Goal: Task Accomplishment & Management: Use online tool/utility

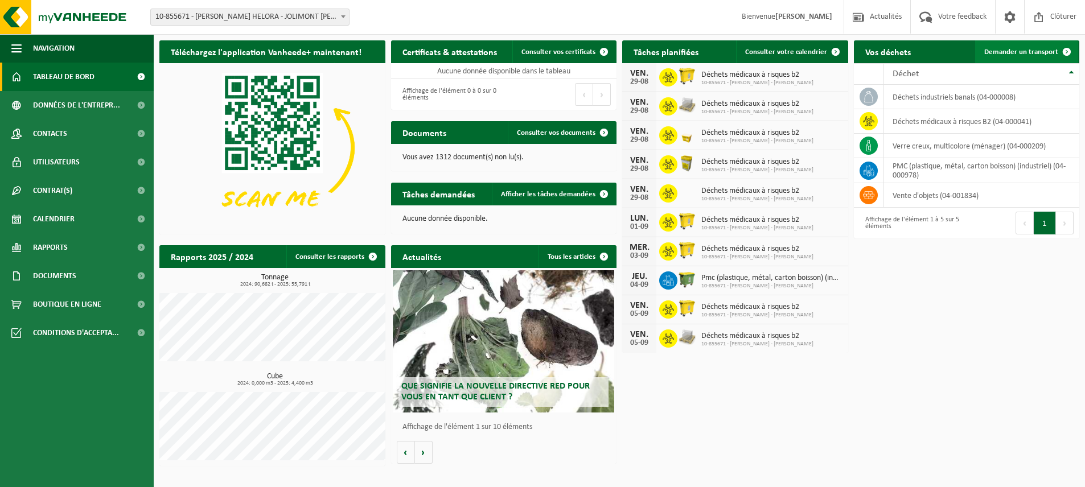
click at [1044, 53] on span "Demander un transport" at bounding box center [1021, 51] width 74 height 7
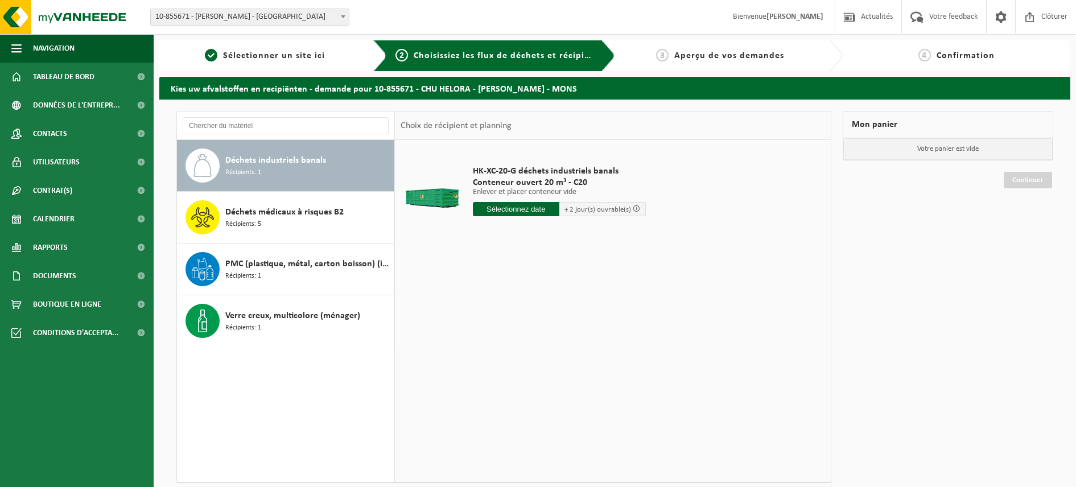
click at [514, 201] on div "HK-XC-20-G déchets industriels banals Conteneur ouvert 20 m³ - C20 Enlever et p…" at bounding box center [559, 193] width 184 height 79
click at [516, 205] on input "text" at bounding box center [516, 209] width 86 height 14
click at [562, 345] on div "29" at bounding box center [563, 346] width 20 height 18
type input "à partir de 2025-08-29"
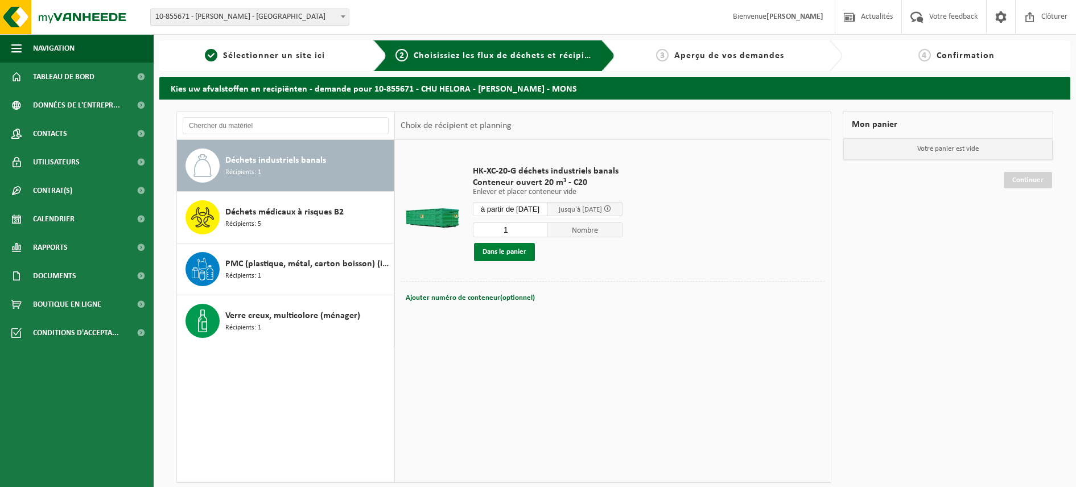
click at [514, 251] on button "Dans le panier" at bounding box center [504, 252] width 61 height 18
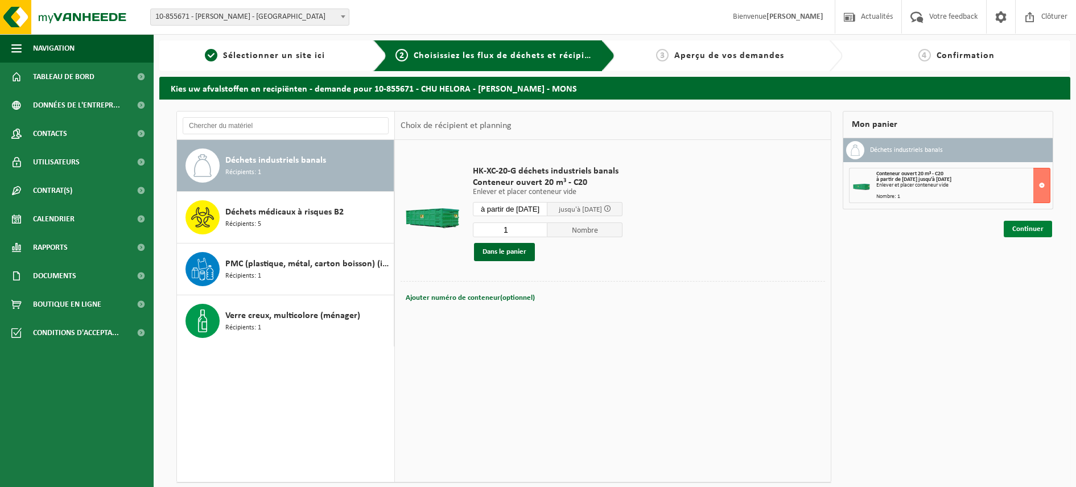
click at [1029, 228] on link "Continuer" at bounding box center [1028, 229] width 48 height 17
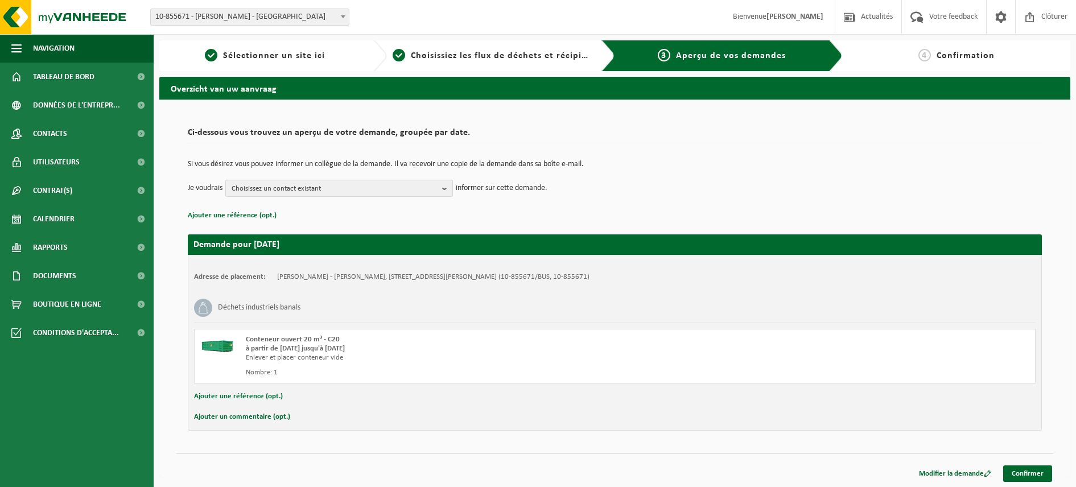
click at [446, 188] on b "button" at bounding box center [447, 188] width 10 height 16
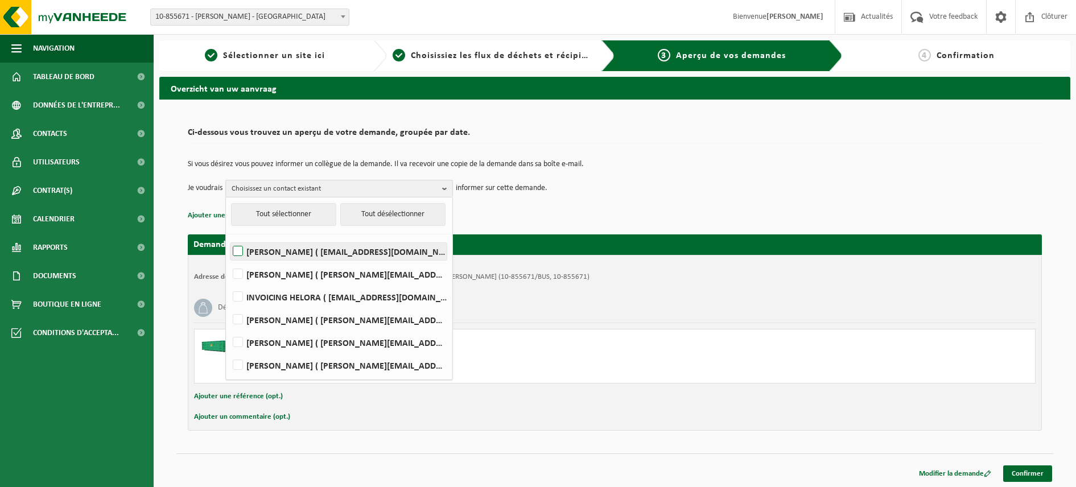
click at [369, 253] on label "JEAN-LOUIS DESTREBEECQ ( jean-louis.destrebeecq@helora.be )" at bounding box center [338, 251] width 216 height 17
click at [229, 237] on input "JEAN-LOUIS DESTREBEECQ ( jean-louis.destrebeecq@helora.be )" at bounding box center [228, 237] width 1 height 1
checkbox input "true"
click at [664, 183] on td "Je voudrais JEAN-LOUIS DESTREBEECQ Tout sélectionner Tout désélectionner JEAN-L…" at bounding box center [615, 188] width 854 height 17
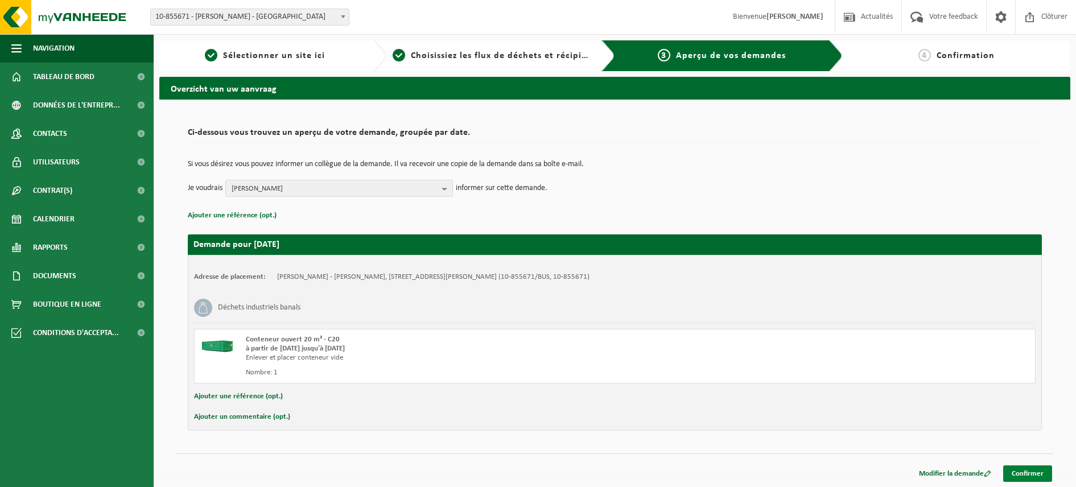
click at [1021, 471] on link "Confirmer" at bounding box center [1027, 473] width 49 height 17
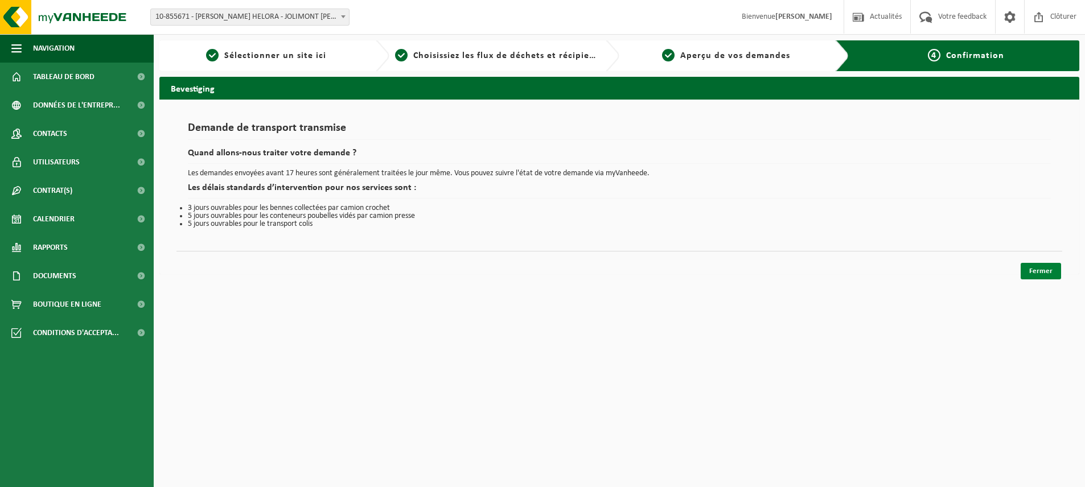
click at [1037, 266] on link "Fermer" at bounding box center [1040, 271] width 40 height 17
